Goal: Download file/media

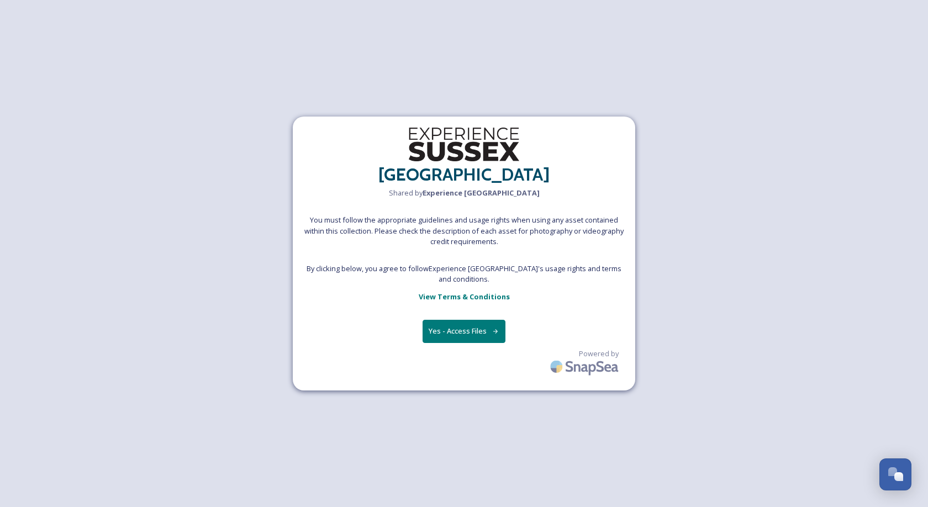
click at [462, 333] on button "Yes - Access Files" at bounding box center [464, 331] width 83 height 23
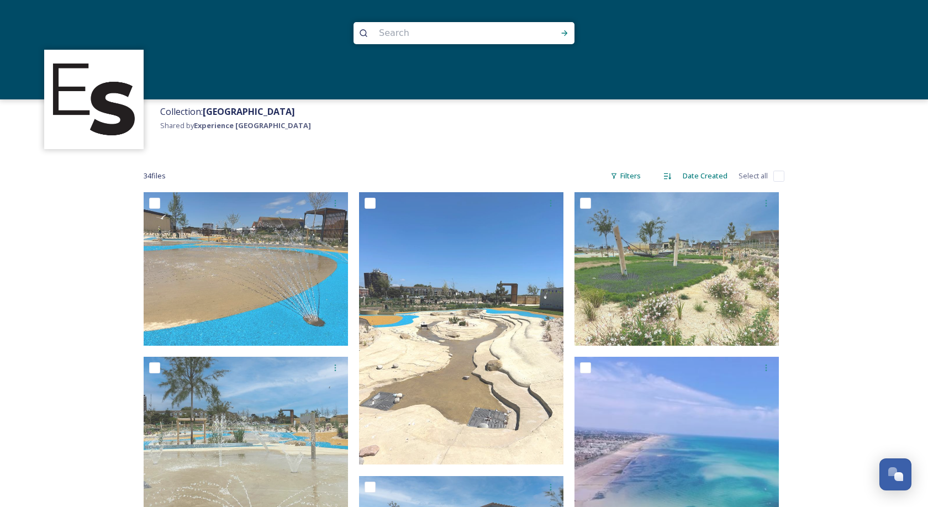
click at [782, 165] on div "34 file s Filters Date Created Select all" at bounding box center [464, 176] width 641 height 22
click at [779, 174] on input "checkbox" at bounding box center [778, 176] width 11 height 11
checkbox input "true"
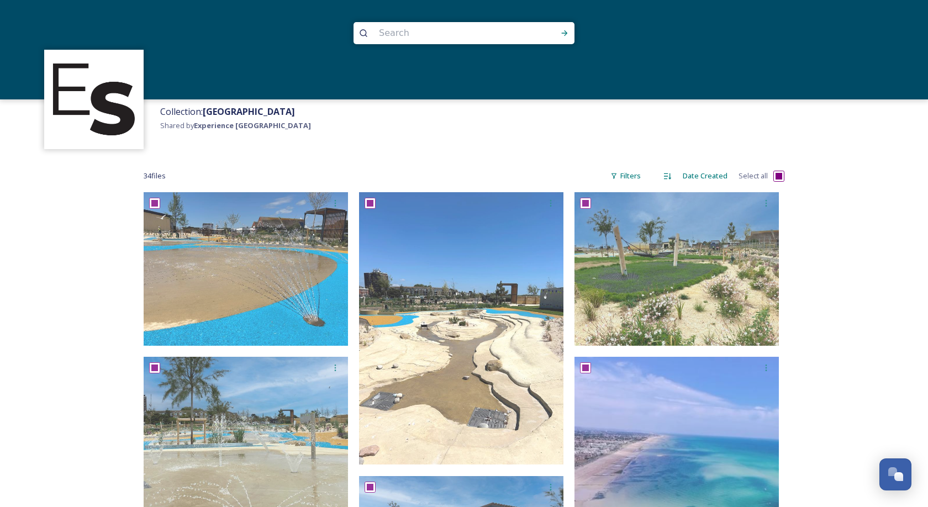
checkbox input "true"
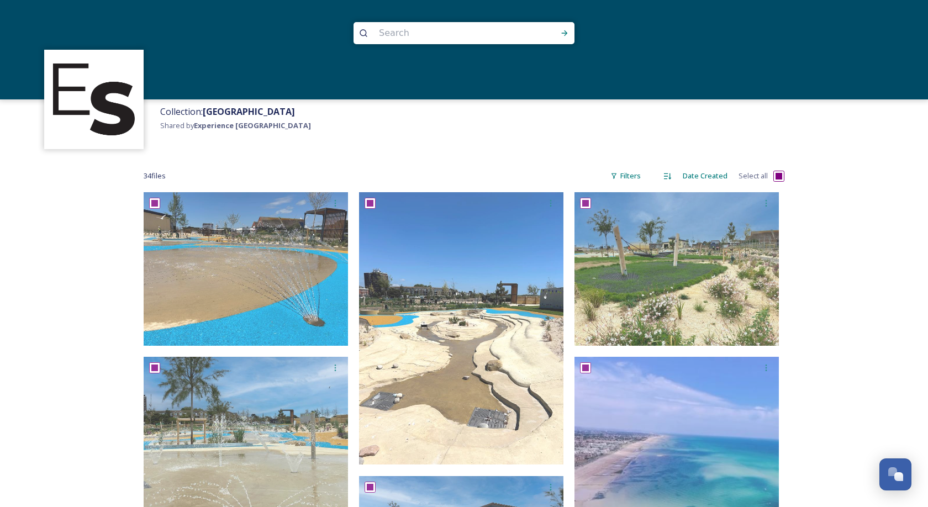
checkbox input "true"
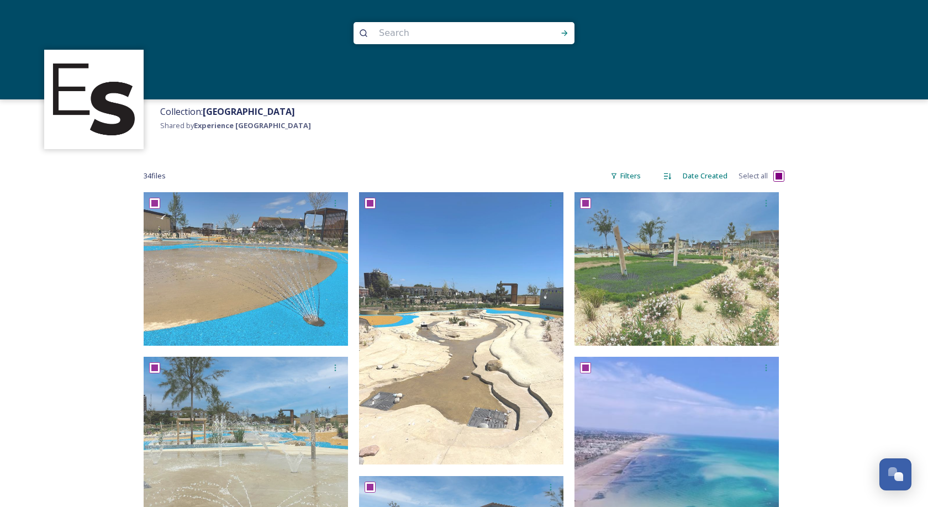
checkbox input "true"
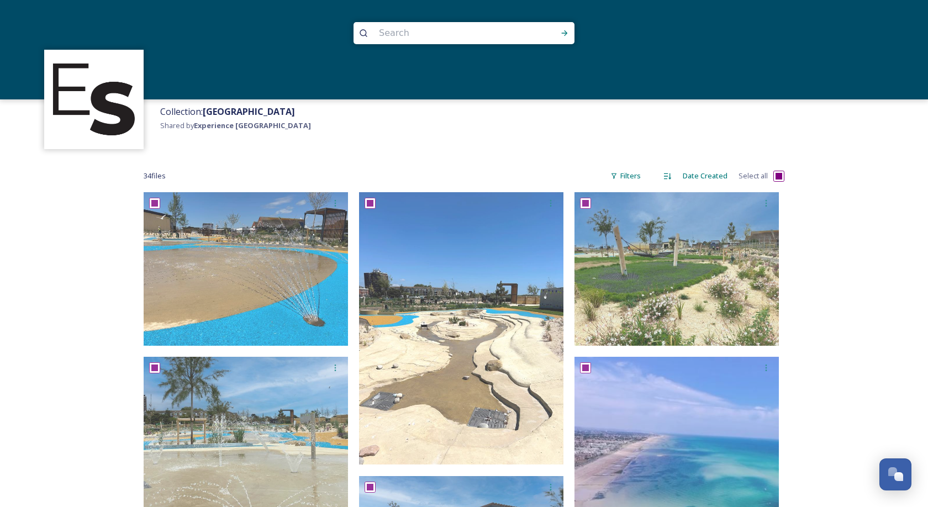
checkbox input "true"
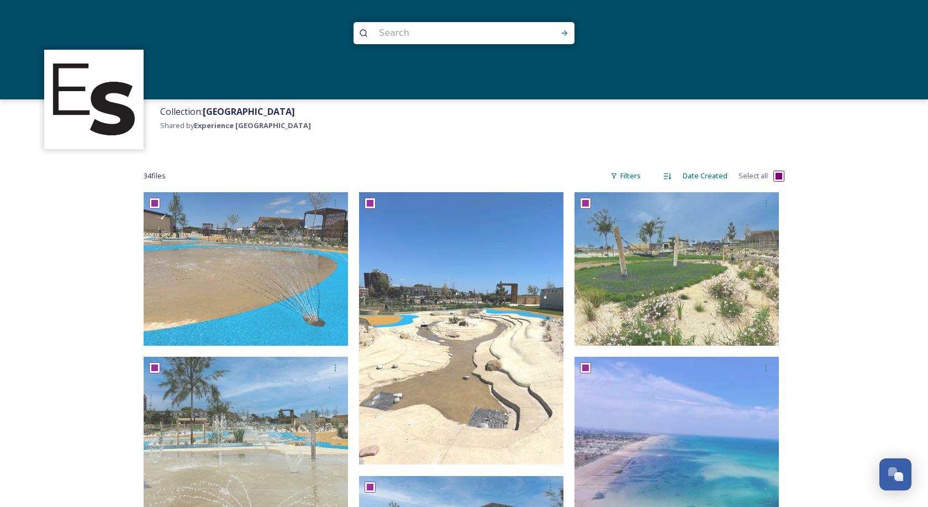
checkbox input "true"
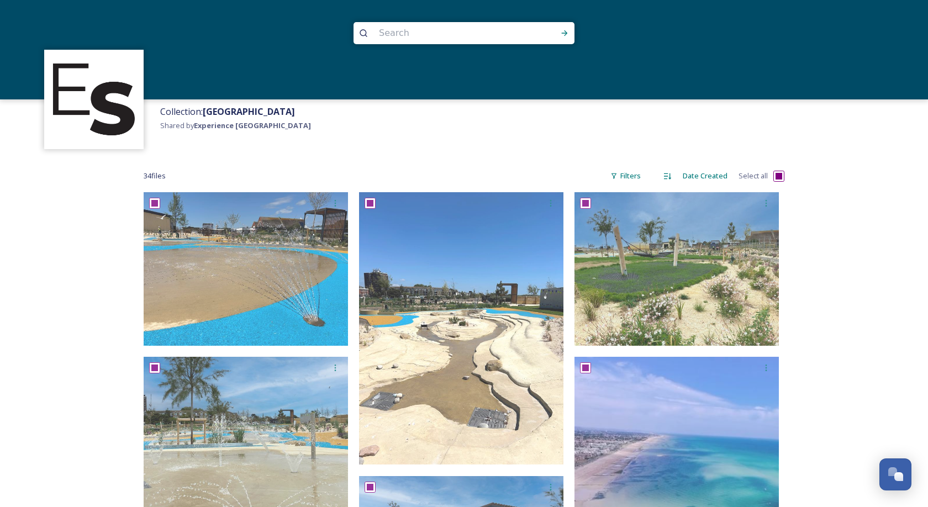
checkbox input "true"
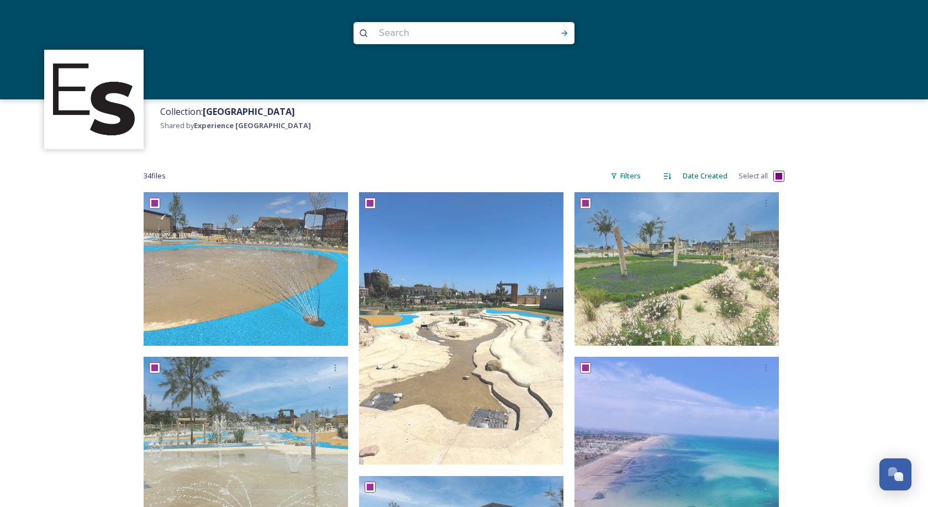
checkbox input "true"
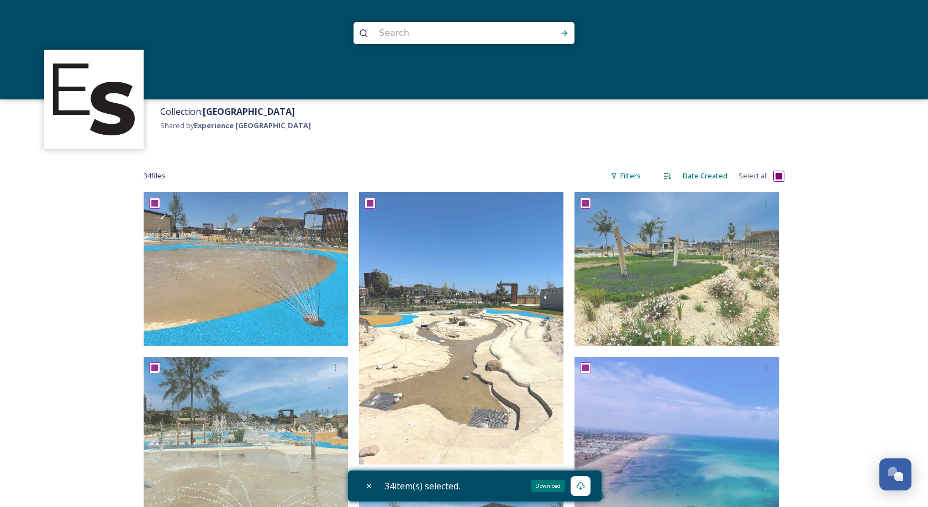
click at [583, 484] on icon at bounding box center [580, 486] width 9 height 9
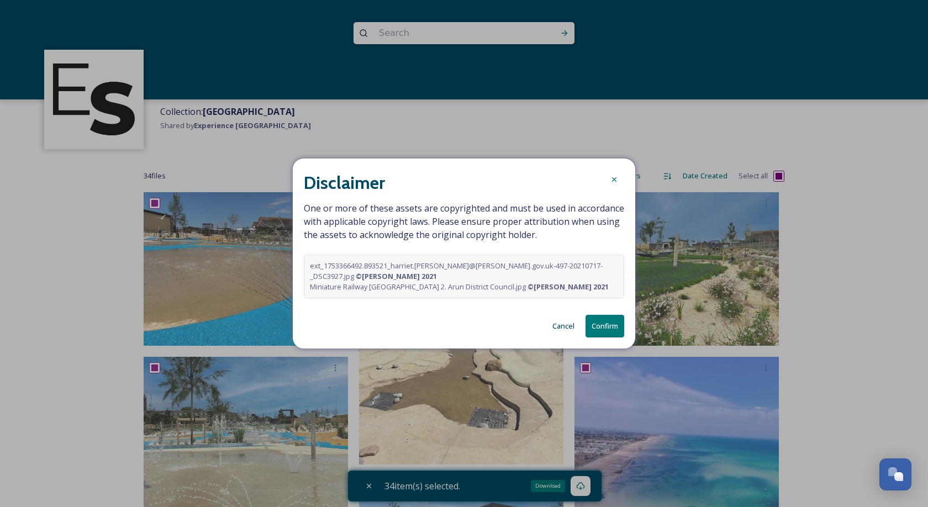
click at [437, 271] on strong "© [PERSON_NAME] 2021" at bounding box center [396, 276] width 81 height 10
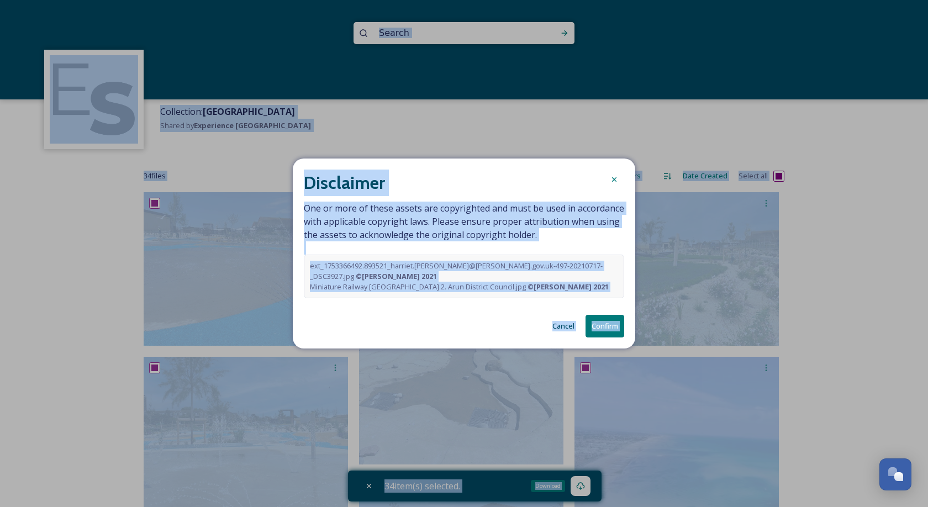
click at [437, 271] on strong "© [PERSON_NAME] 2021" at bounding box center [396, 276] width 81 height 10
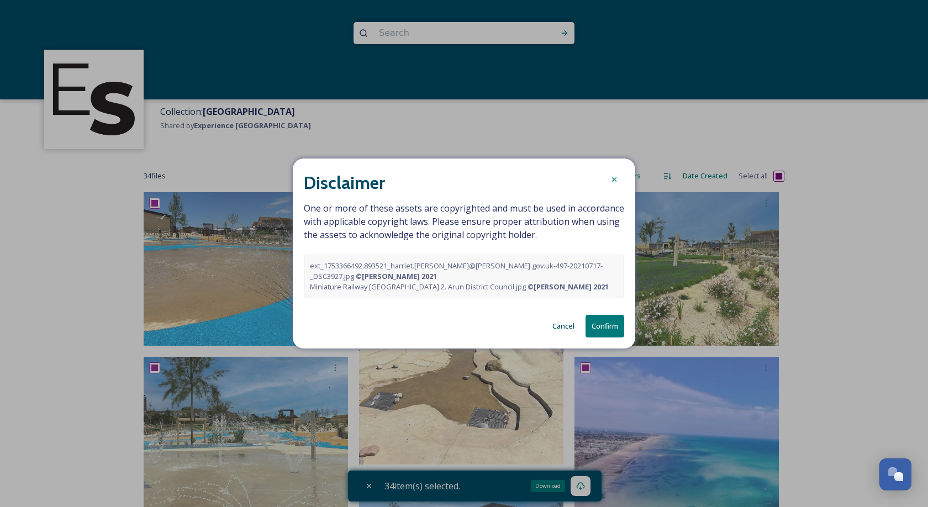
click at [572, 286] on strong "© [PERSON_NAME] 2021" at bounding box center [568, 287] width 81 height 10
drag, startPoint x: 572, startPoint y: 286, endPoint x: 508, endPoint y: 288, distance: 64.1
click at [528, 288] on strong "© [PERSON_NAME] 2021" at bounding box center [568, 287] width 81 height 10
copy strong "© [PERSON_NAME] 2021"
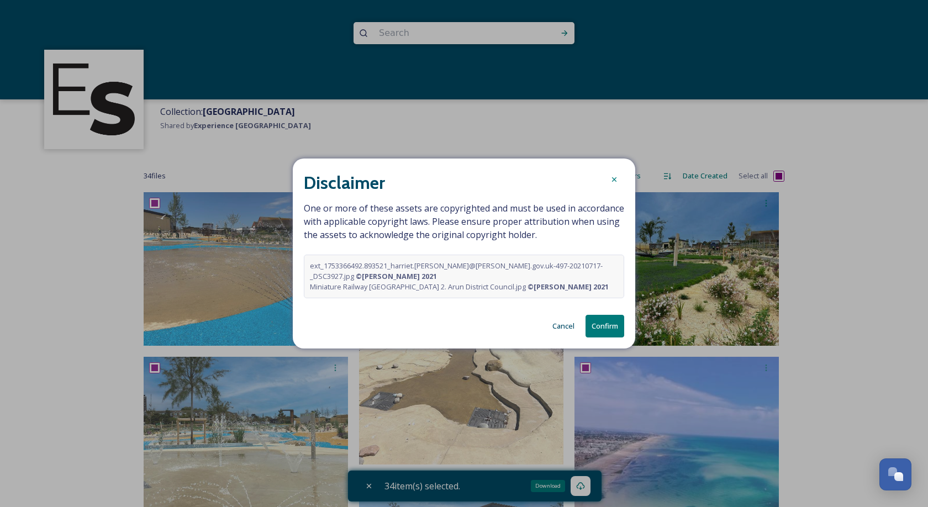
click at [615, 323] on button "Confirm" at bounding box center [605, 326] width 39 height 23
